Goal: Information Seeking & Learning: Learn about a topic

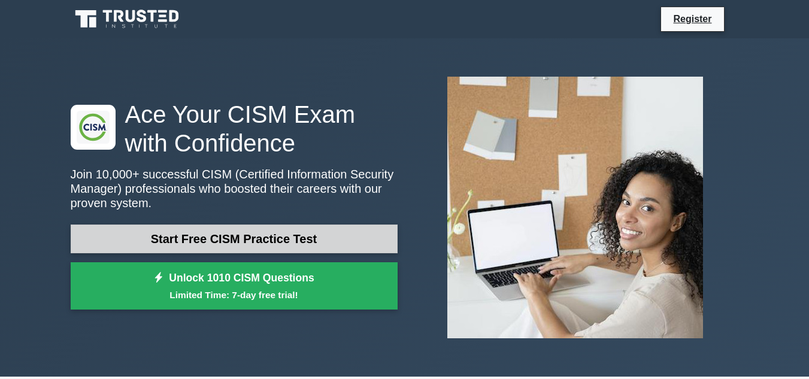
click at [205, 236] on link "Start Free CISM Practice Test" at bounding box center [234, 238] width 327 height 29
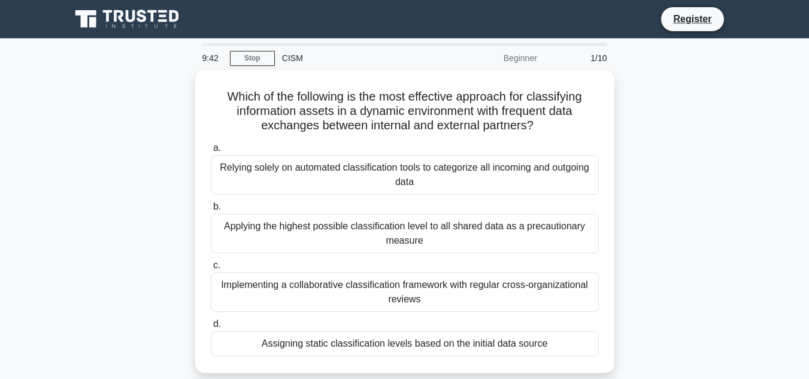
drag, startPoint x: 267, startPoint y: 185, endPoint x: 680, endPoint y: 171, distance: 413.8
click at [680, 171] on div "Which of the following is the most effective approach for classifying informati…" at bounding box center [404, 228] width 682 height 317
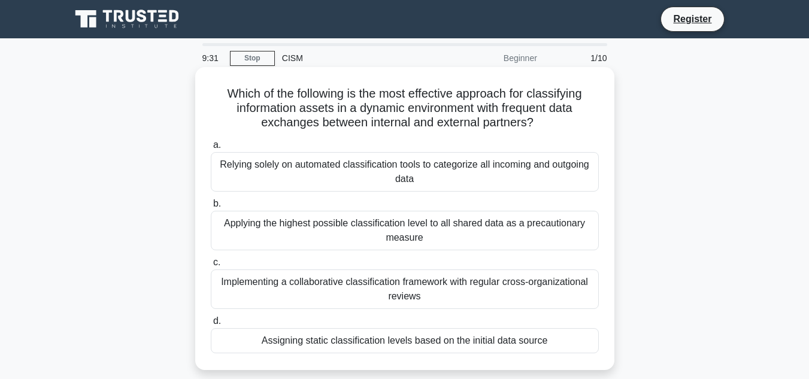
click at [383, 177] on div "Relying solely on automated classification tools to categorize all incoming and…" at bounding box center [405, 171] width 388 height 39
click at [211, 149] on input "a. Relying solely on automated classification tools to categorize all incoming …" at bounding box center [211, 145] width 0 height 8
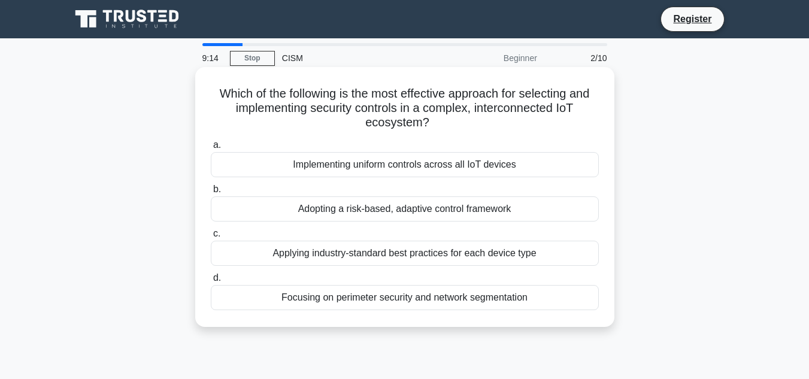
click at [443, 171] on div "Implementing uniform controls across all IoT devices" at bounding box center [405, 164] width 388 height 25
click at [211, 149] on input "a. Implementing uniform controls across all IoT devices" at bounding box center [211, 145] width 0 height 8
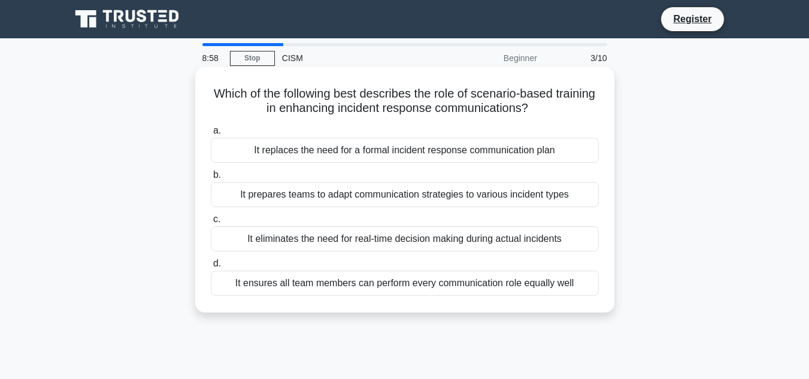
click at [396, 152] on div "It replaces the need for a formal incident response communication plan" at bounding box center [405, 150] width 388 height 25
click at [211, 135] on input "a. It replaces the need for a formal incident response communication plan" at bounding box center [211, 131] width 0 height 8
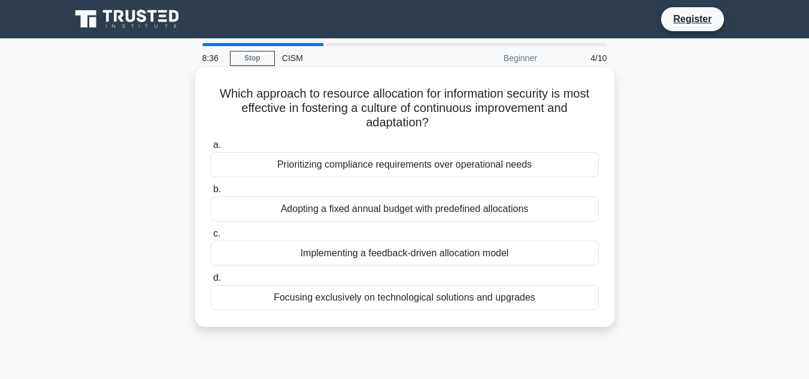
click at [335, 204] on div "Adopting a fixed annual budget with predefined allocations" at bounding box center [405, 208] width 388 height 25
click at [211, 193] on input "b. Adopting a fixed annual budget with predefined allocations" at bounding box center [211, 190] width 0 height 8
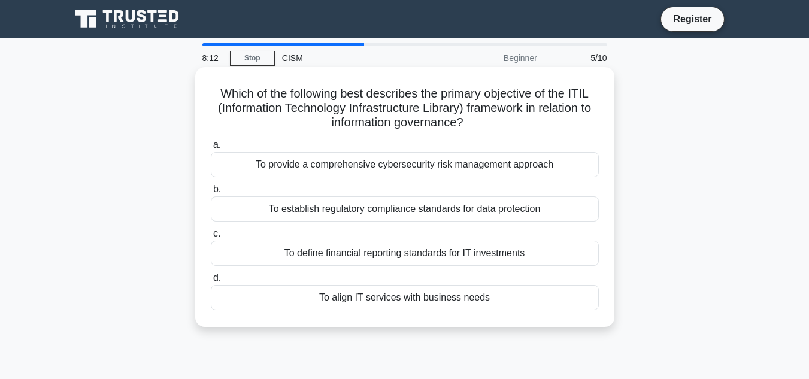
click at [369, 217] on div "To establish regulatory compliance standards for data protection" at bounding box center [405, 208] width 388 height 25
click at [211, 193] on input "b. To establish regulatory compliance standards for data protection" at bounding box center [211, 190] width 0 height 8
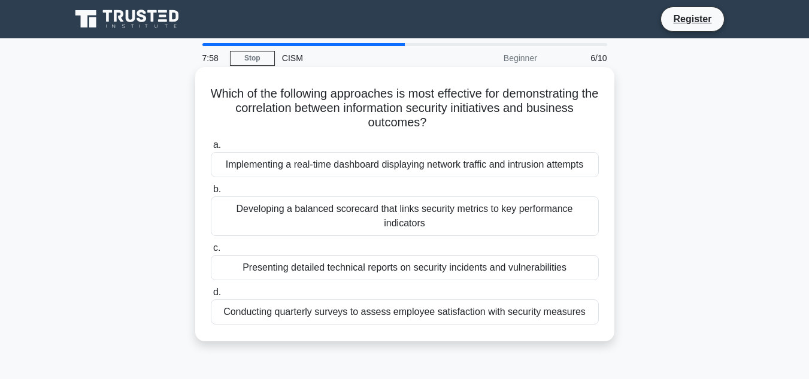
click at [445, 166] on div "Implementing a real-time dashboard displaying network traffic and intrusion att…" at bounding box center [405, 164] width 388 height 25
click at [211, 149] on input "a. Implementing a real-time dashboard displaying network traffic and intrusion …" at bounding box center [211, 145] width 0 height 8
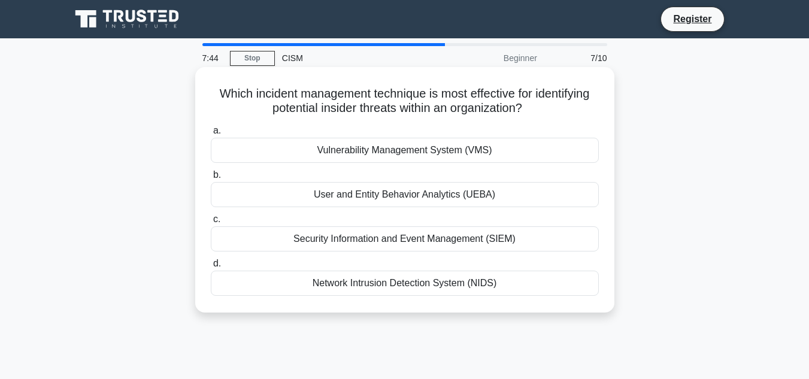
click at [430, 150] on div "Vulnerability Management System (VMS)" at bounding box center [405, 150] width 388 height 25
click at [211, 135] on input "a. Vulnerability Management System (VMS)" at bounding box center [211, 131] width 0 height 8
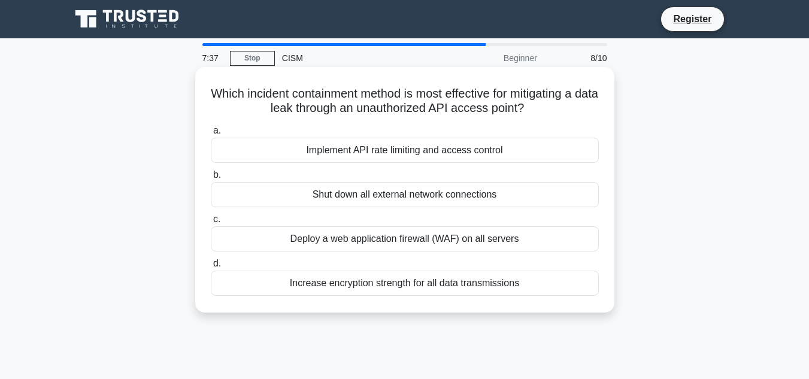
click at [443, 156] on div "Implement API rate limiting and access control" at bounding box center [405, 150] width 388 height 25
click at [211, 135] on input "a. Implement API rate limiting and access control" at bounding box center [211, 131] width 0 height 8
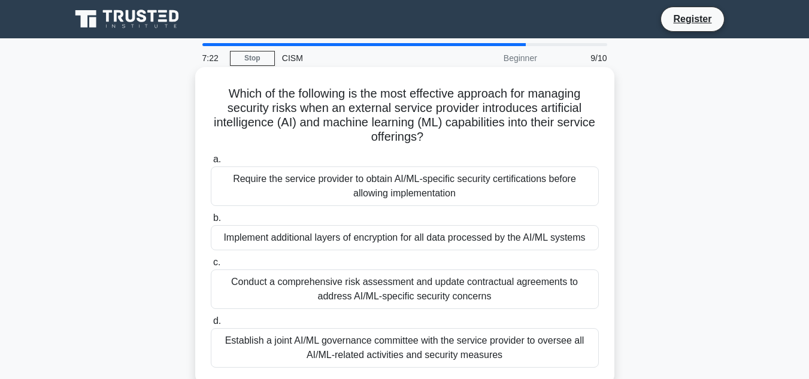
click at [430, 192] on div "Require the service provider to obtain AI/ML-specific security certifications b…" at bounding box center [405, 185] width 388 height 39
click at [211, 163] on input "a. Require the service provider to obtain AI/ML-specific security certification…" at bounding box center [211, 160] width 0 height 8
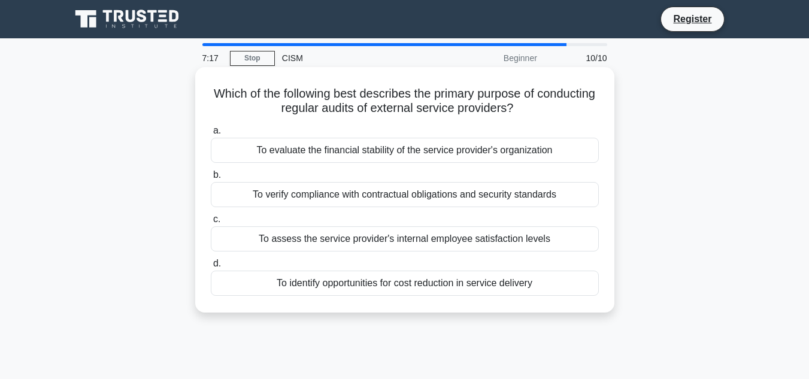
click at [415, 151] on div "To evaluate the financial stability of the service provider's organization" at bounding box center [405, 150] width 388 height 25
click at [211, 135] on input "a. To evaluate the financial stability of the service provider's organization" at bounding box center [211, 131] width 0 height 8
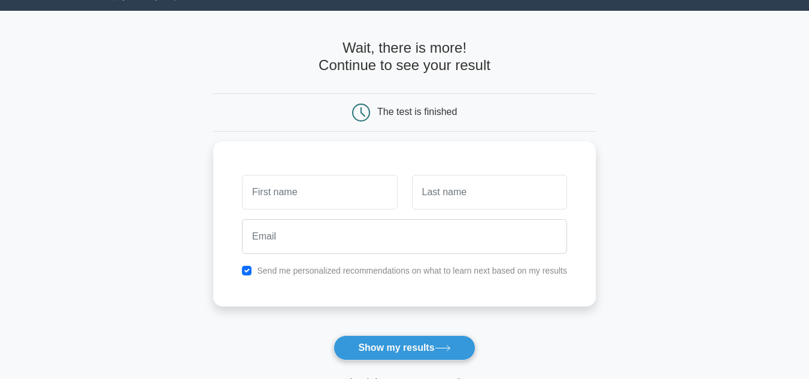
scroll to position [34, 0]
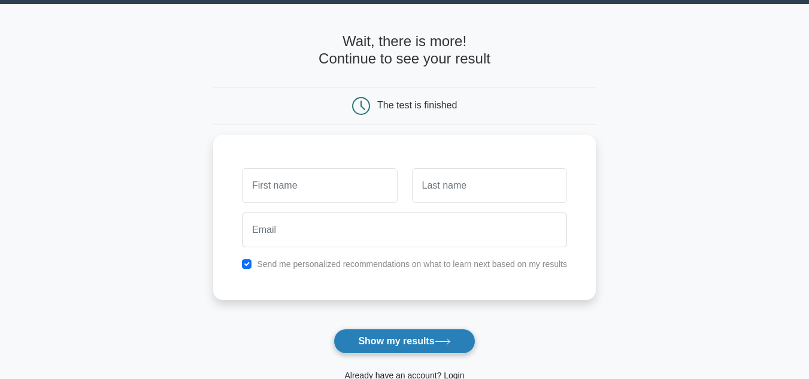
click at [418, 348] on button "Show my results" at bounding box center [403, 341] width 141 height 25
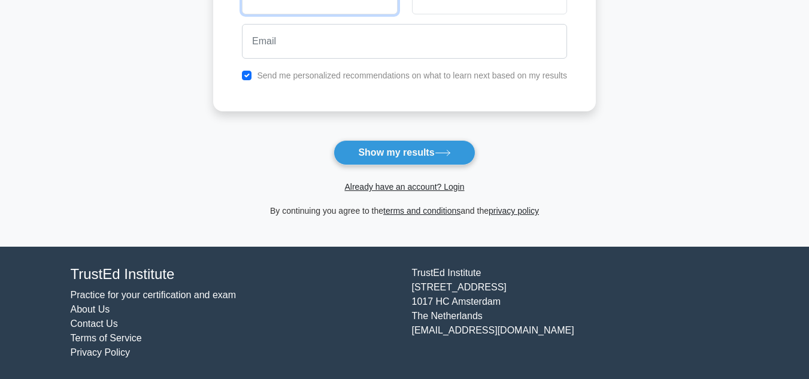
scroll to position [0, 0]
